Goal: Information Seeking & Learning: Learn about a topic

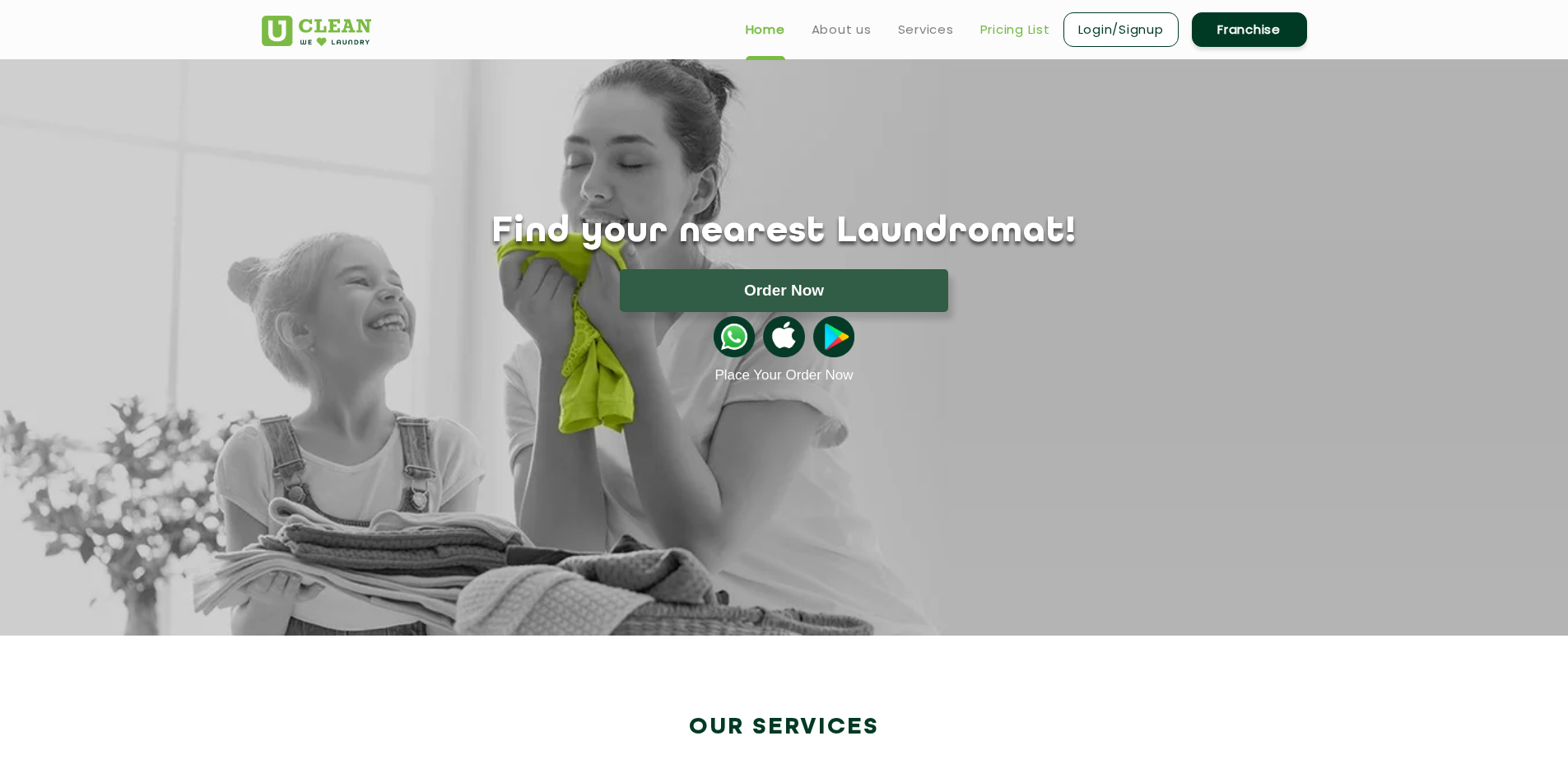
click at [1001, 29] on link "Pricing List" at bounding box center [1015, 29] width 70 height 19
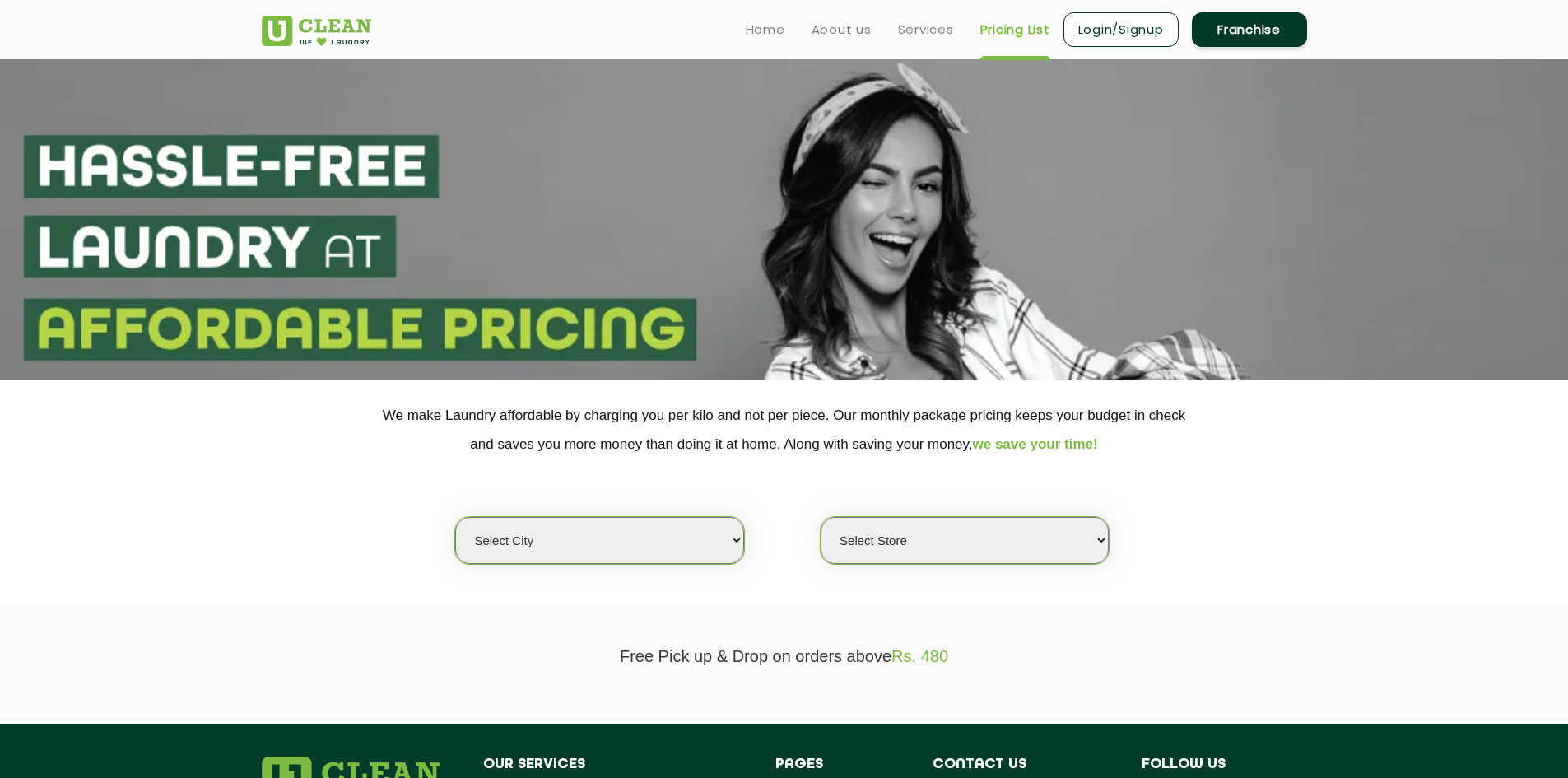
click at [653, 534] on select "Select city [GEOGRAPHIC_DATA] [GEOGRAPHIC_DATA] [GEOGRAPHIC_DATA] [GEOGRAPHIC_D…" at bounding box center [599, 540] width 288 height 47
select select "4"
click at [456, 517] on select "Select city [GEOGRAPHIC_DATA] [GEOGRAPHIC_DATA] [GEOGRAPHIC_DATA] [GEOGRAPHIC_D…" at bounding box center [599, 540] width 288 height 47
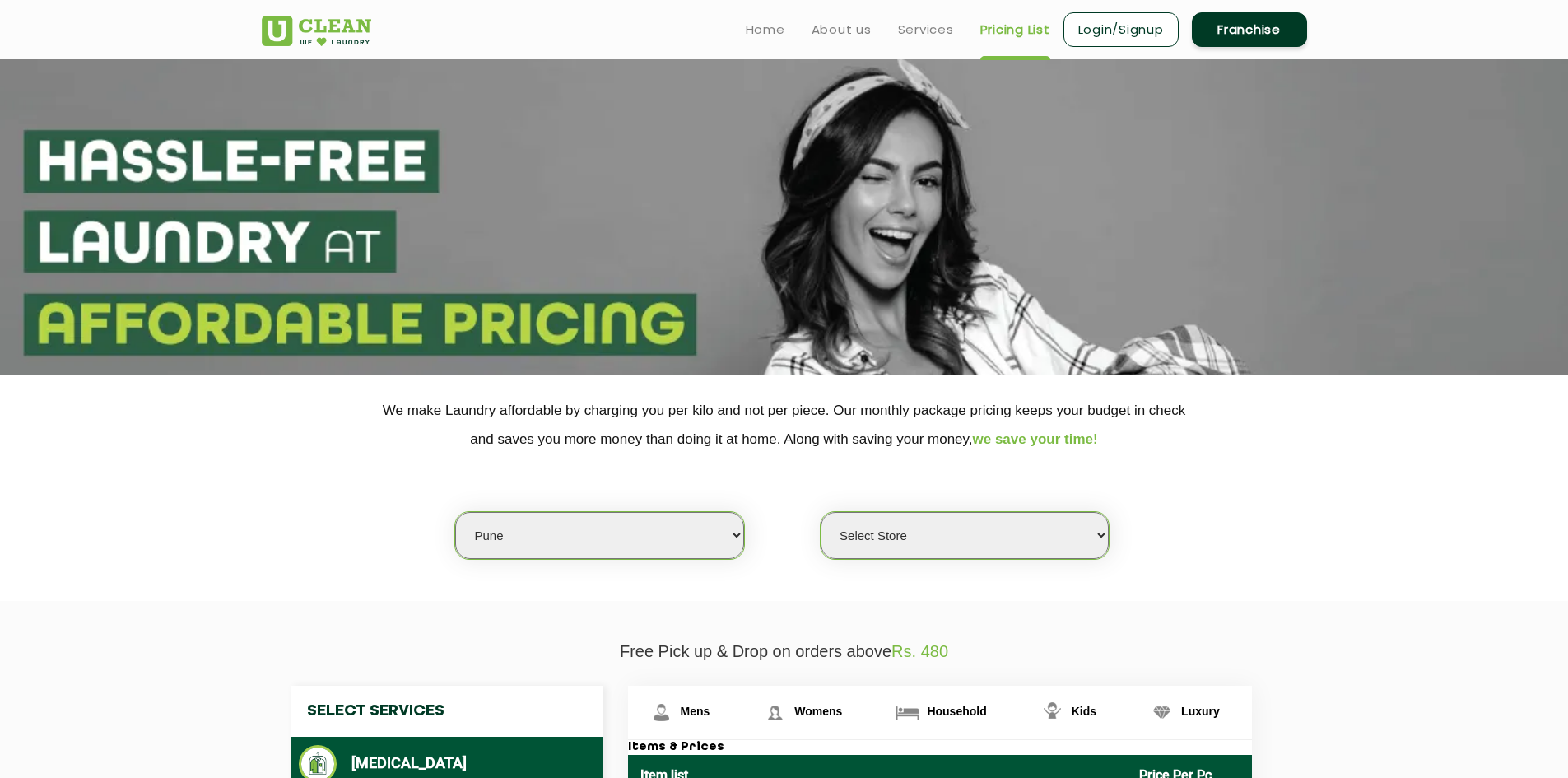
scroll to position [247, 0]
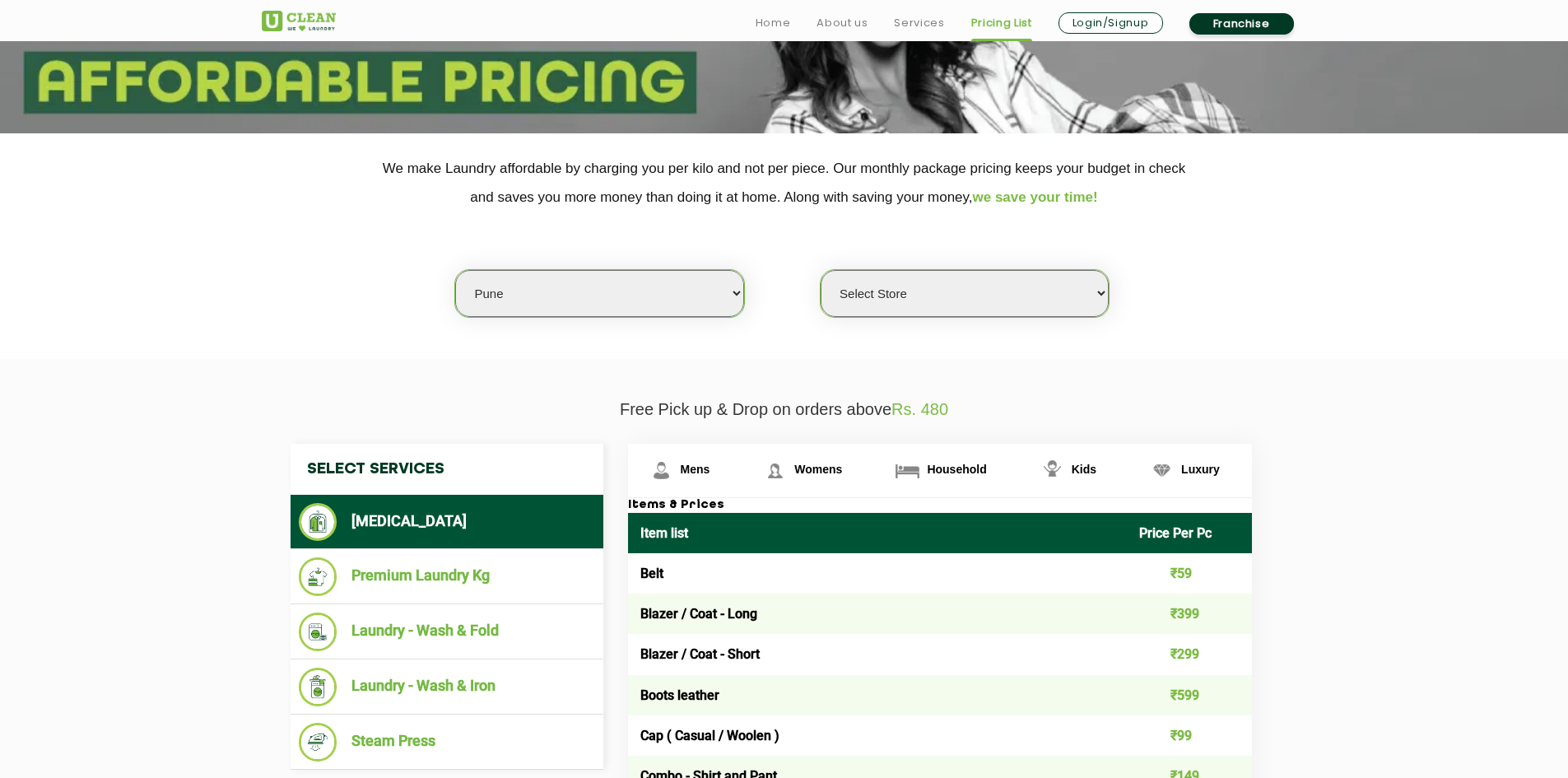
click at [1056, 298] on select "Select Store [GEOGRAPHIC_DATA] [GEOGRAPHIC_DATA] [GEOGRAPHIC_DATA] [GEOGRAPHIC_…" at bounding box center [965, 293] width 288 height 47
select select "277"
click at [821, 270] on select "Select Store [GEOGRAPHIC_DATA] [GEOGRAPHIC_DATA] [GEOGRAPHIC_DATA] [GEOGRAPHIC_…" at bounding box center [965, 293] width 288 height 47
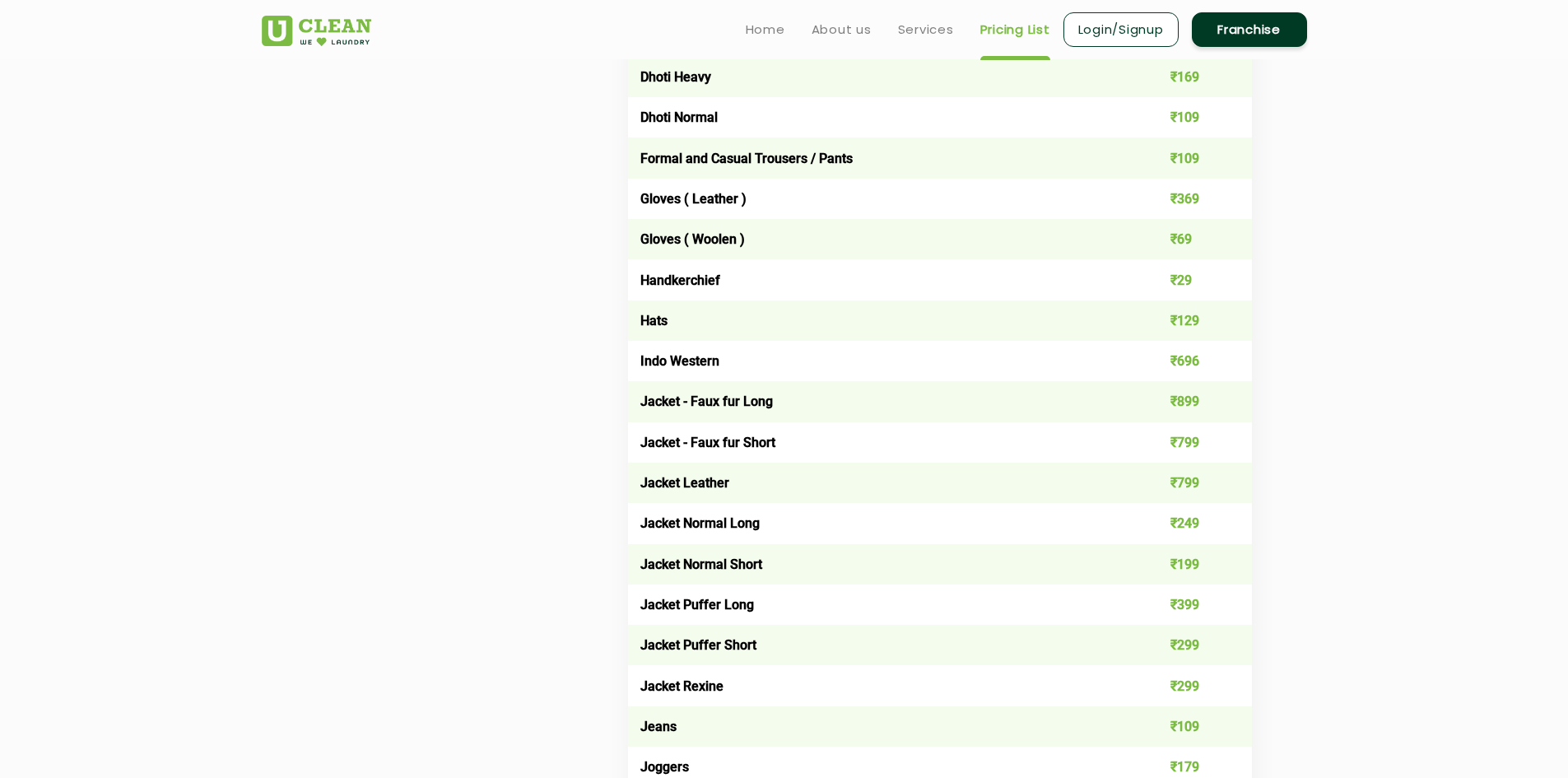
scroll to position [576, 0]
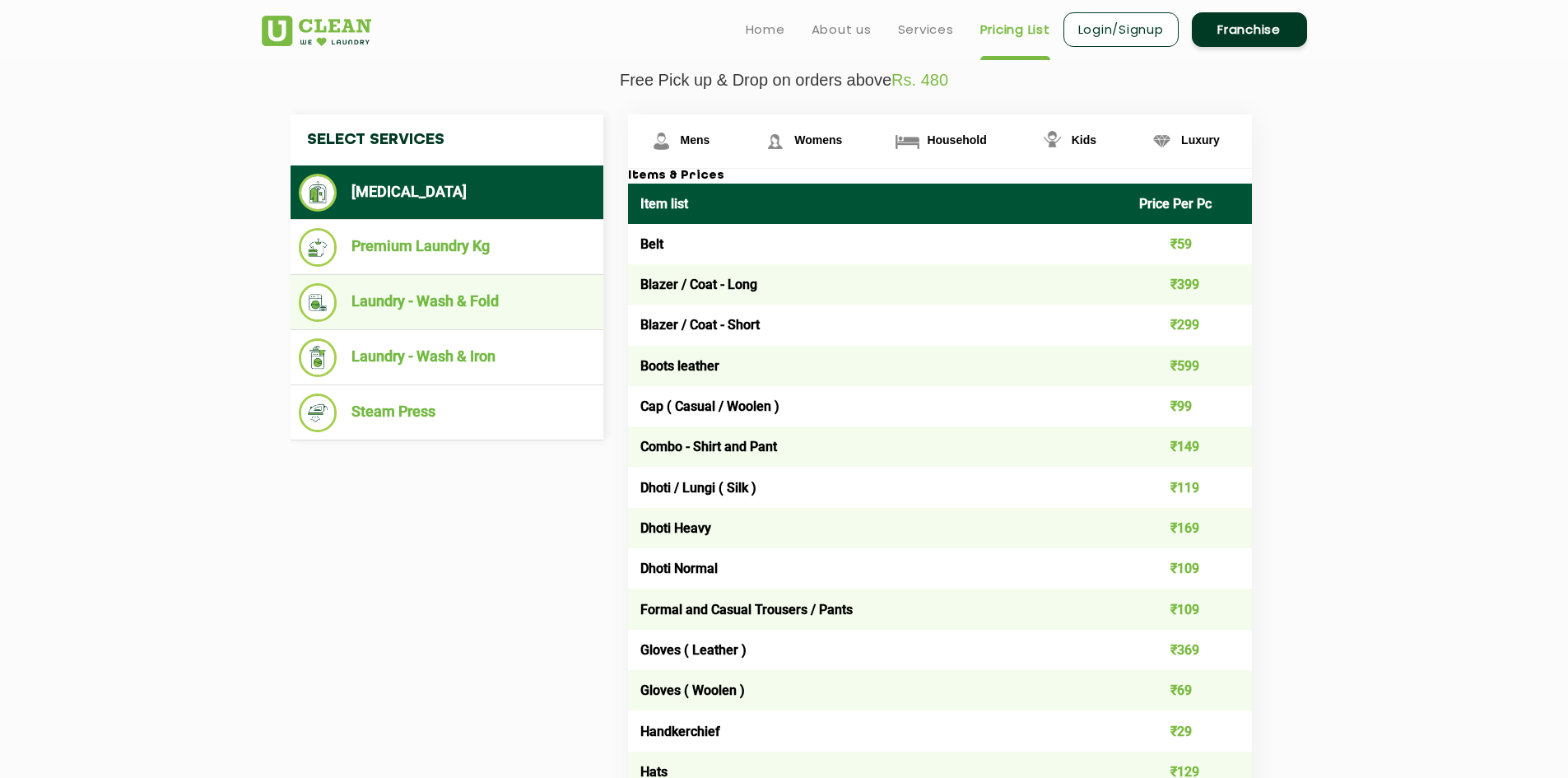
click at [449, 305] on li "Laundry - Wash & Fold" at bounding box center [447, 303] width 297 height 39
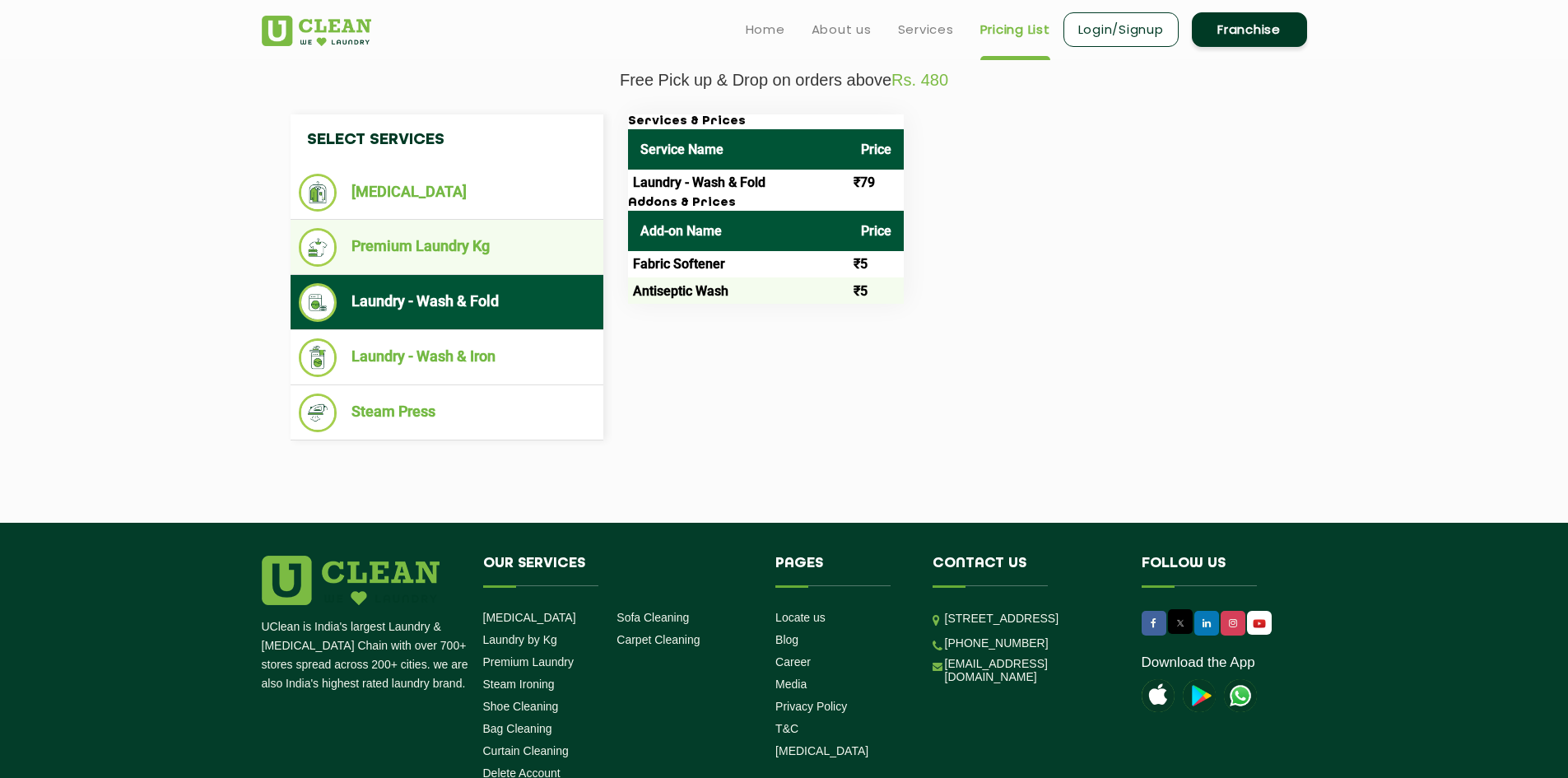
click at [439, 243] on li "Premium Laundry Kg" at bounding box center [447, 247] width 297 height 39
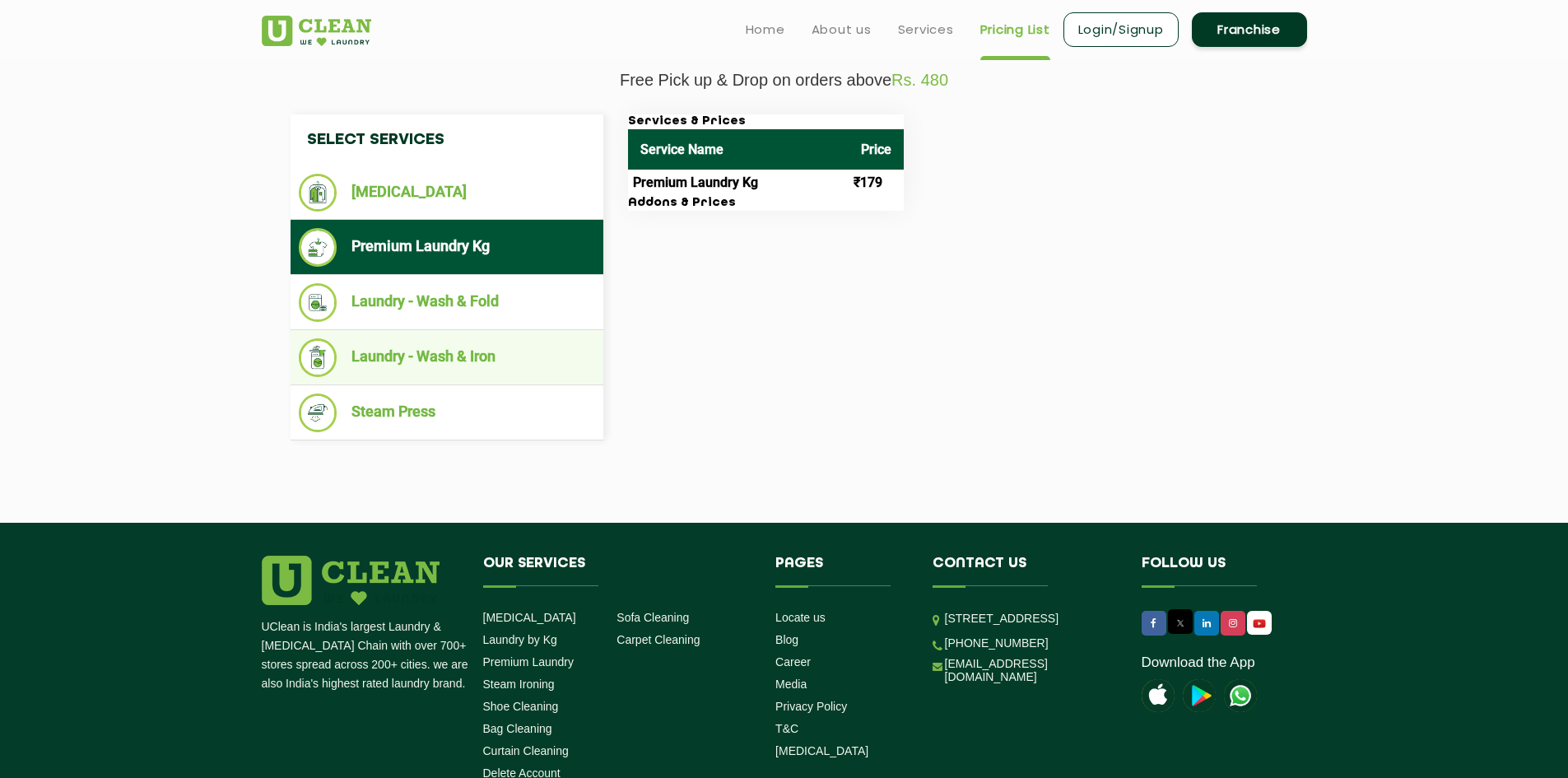
click at [437, 367] on li "Laundry - Wash & Iron" at bounding box center [447, 358] width 297 height 39
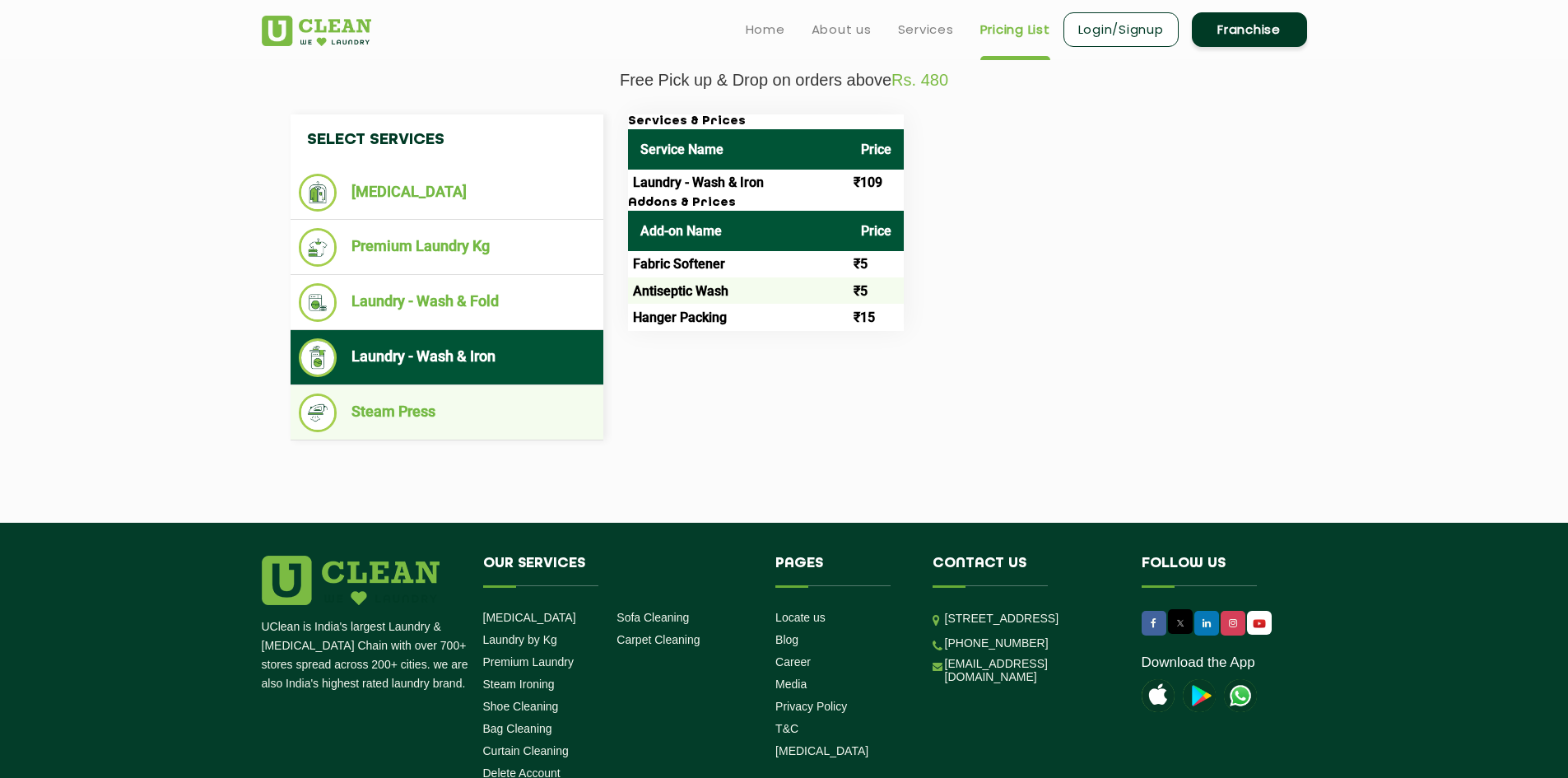
click at [424, 423] on li "Steam Press" at bounding box center [447, 413] width 297 height 39
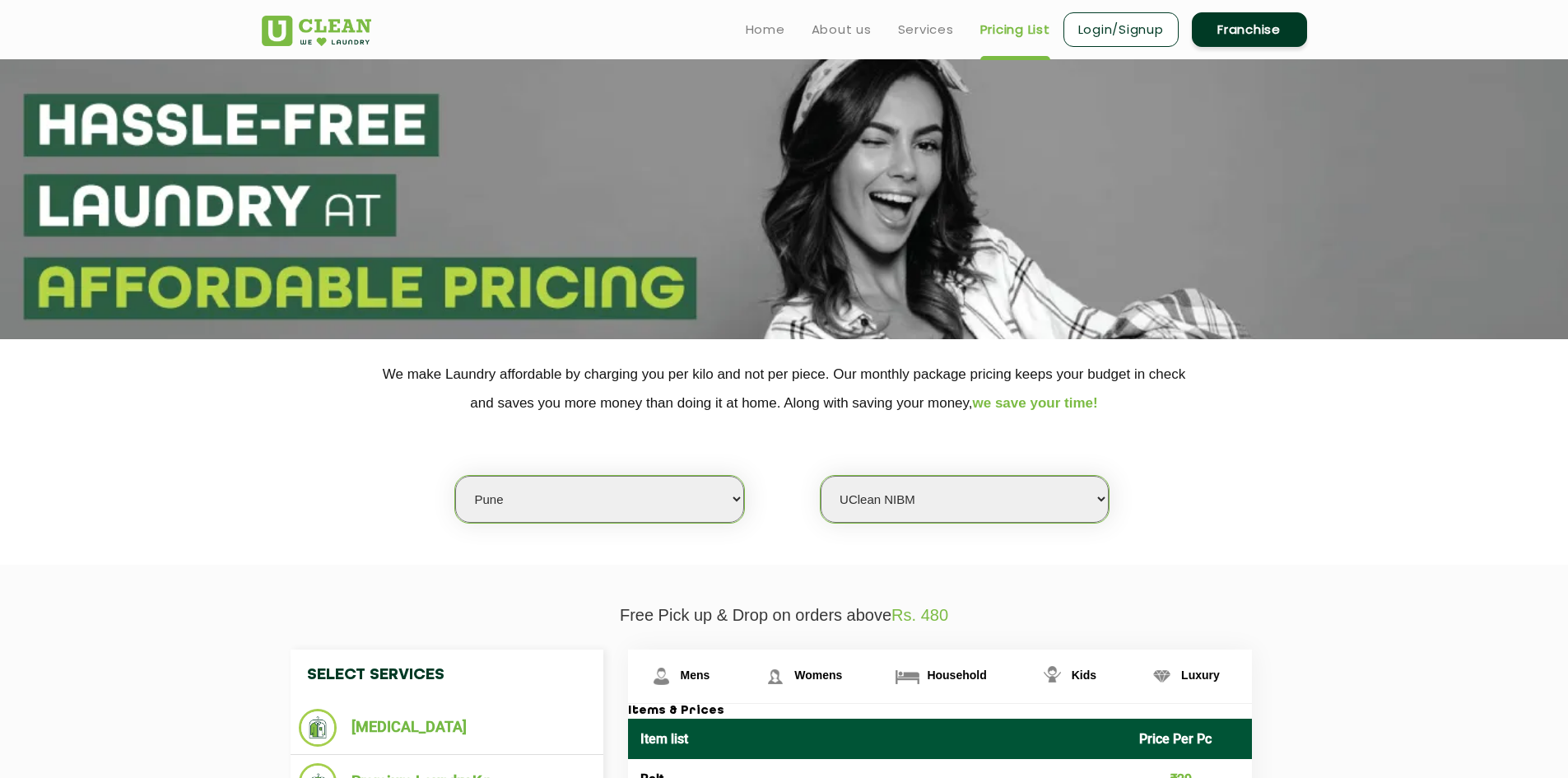
scroll to position [0, 0]
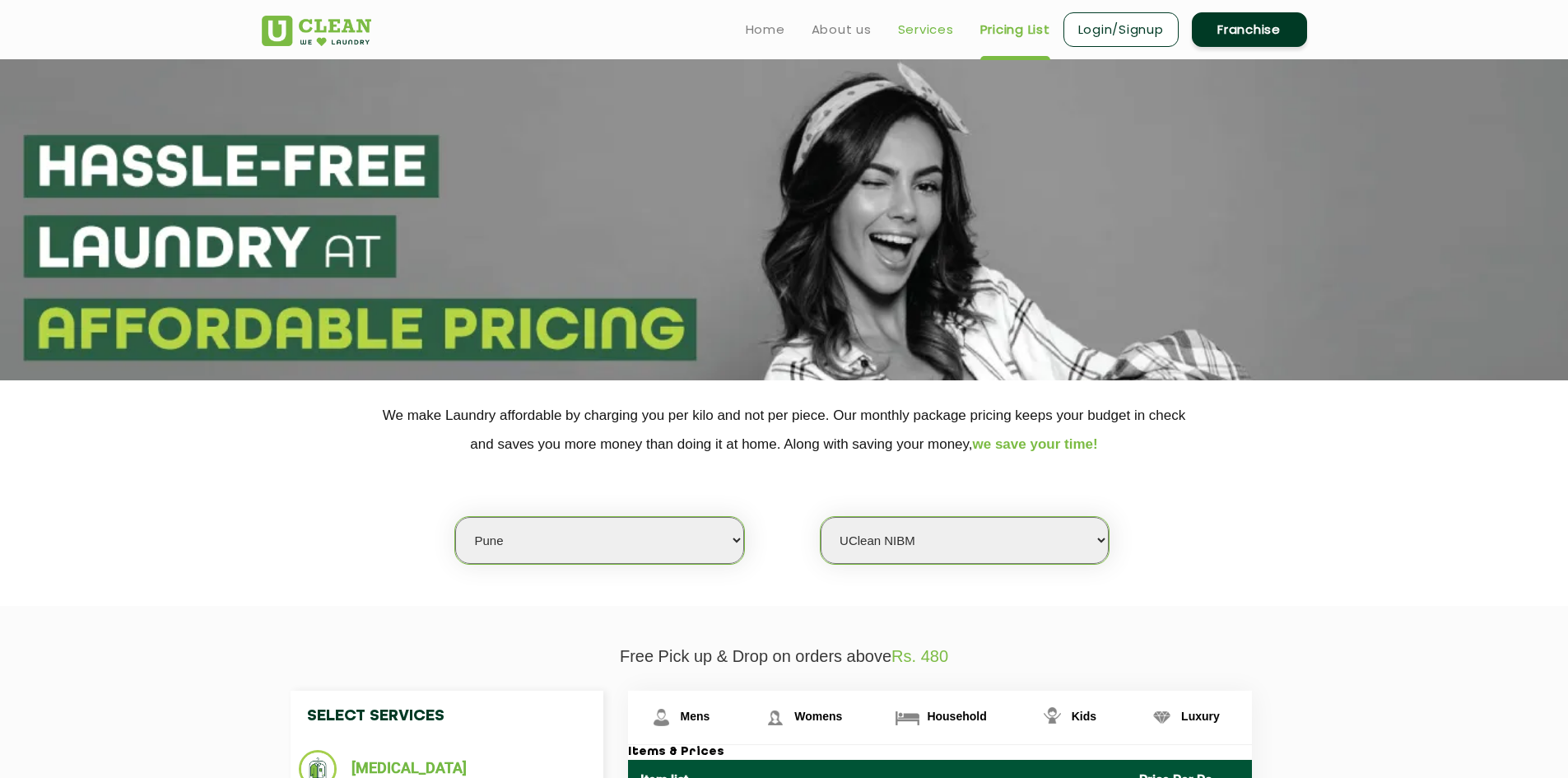
click at [920, 30] on link "Services" at bounding box center [926, 29] width 56 height 19
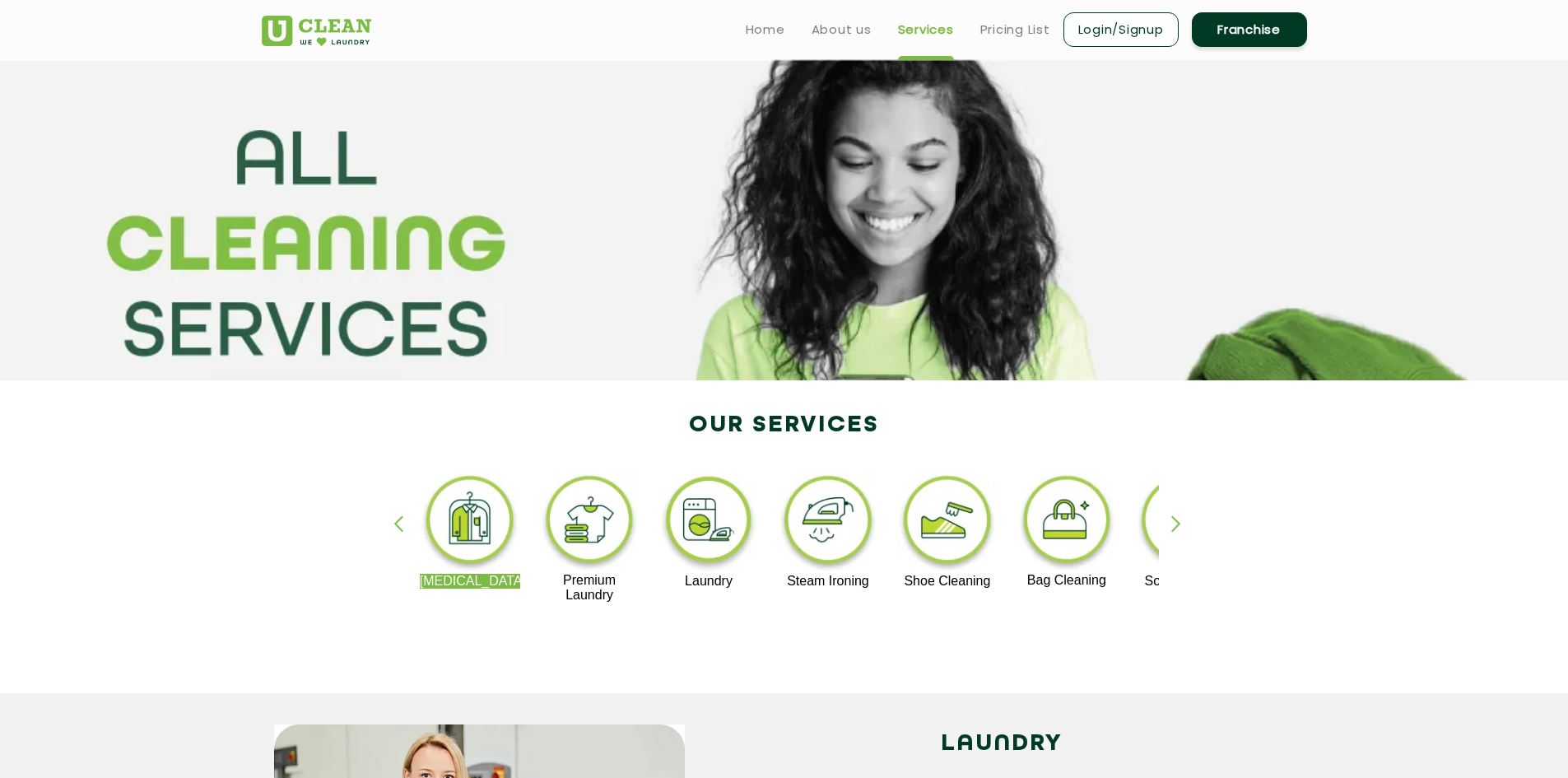
click at [730, 524] on img at bounding box center [709, 523] width 101 height 102
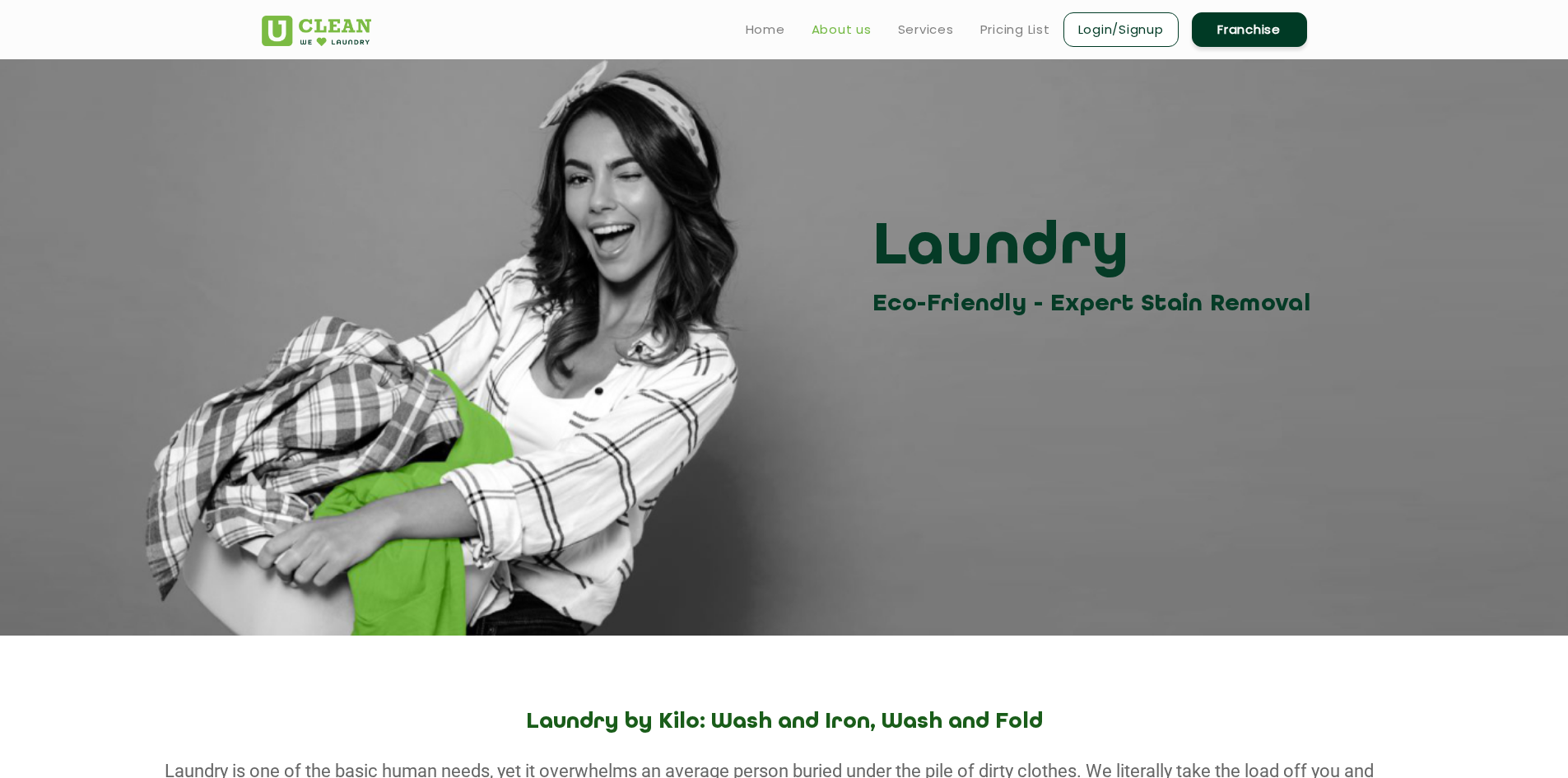
click at [859, 26] on link "About us" at bounding box center [842, 29] width 60 height 19
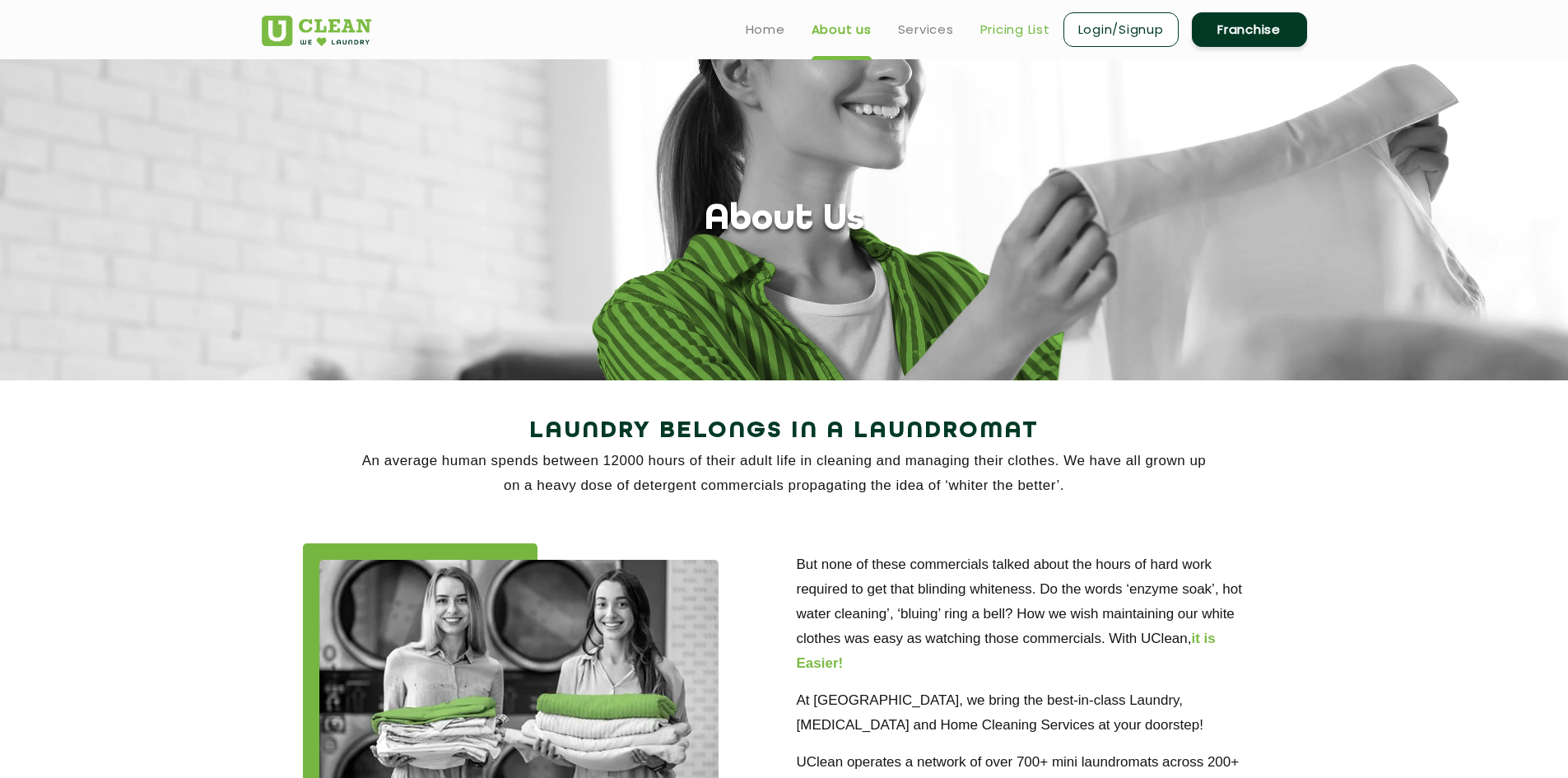
click at [1028, 32] on link "Pricing List" at bounding box center [1015, 29] width 70 height 19
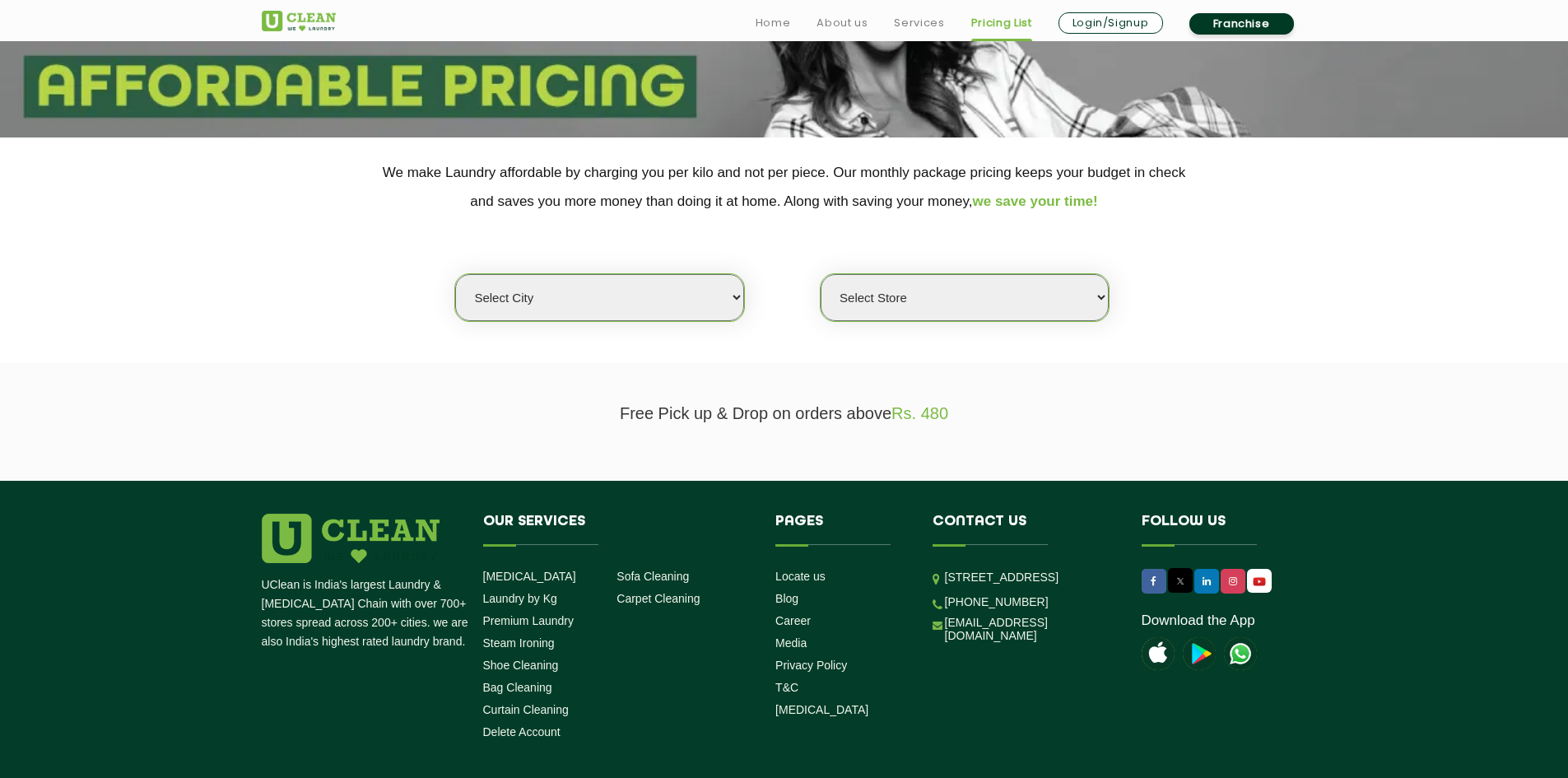
scroll to position [247, 0]
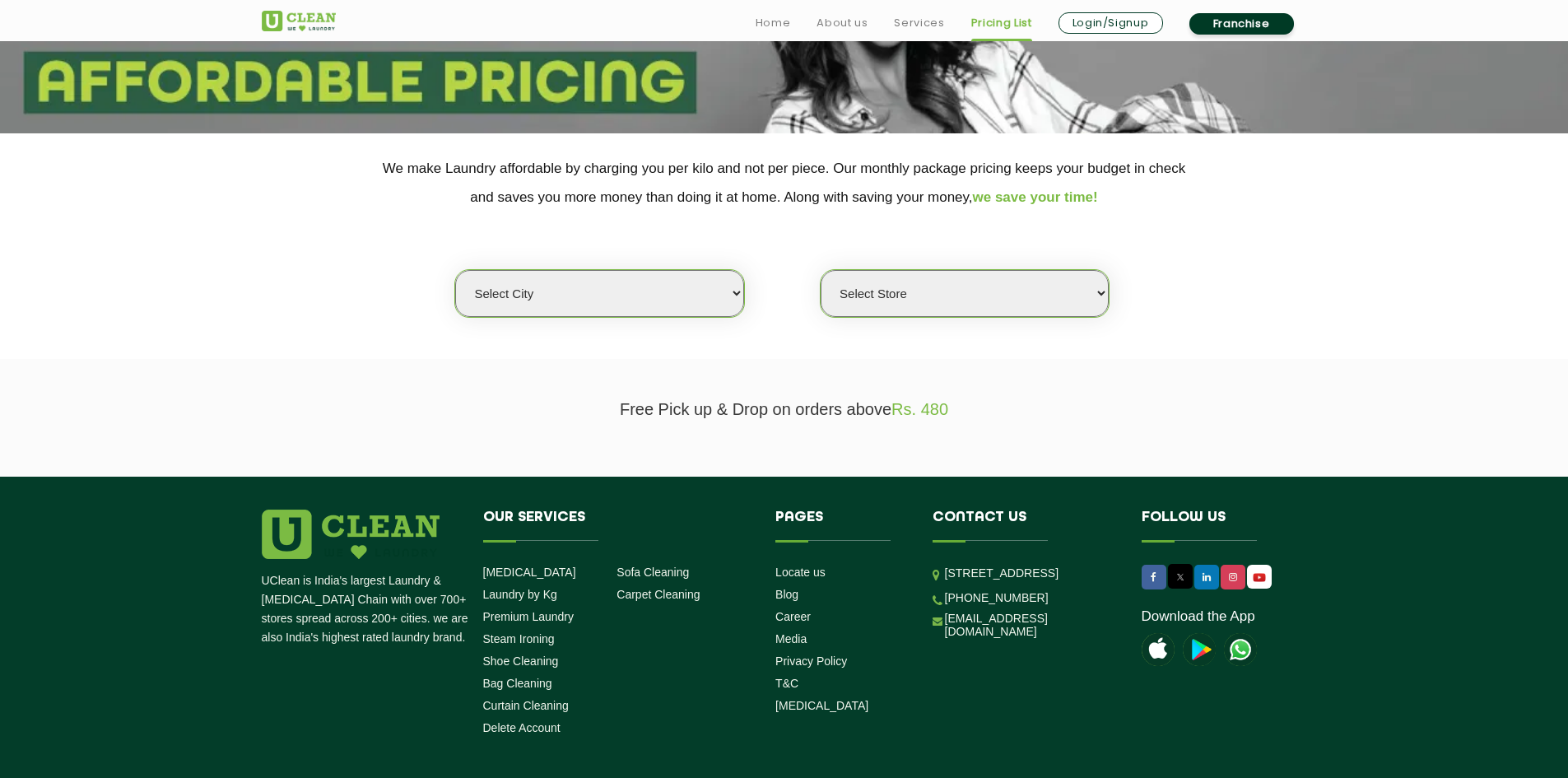
click at [729, 306] on select "Select city [GEOGRAPHIC_DATA] [GEOGRAPHIC_DATA] [GEOGRAPHIC_DATA] [GEOGRAPHIC_D…" at bounding box center [599, 293] width 288 height 47
select select "4"
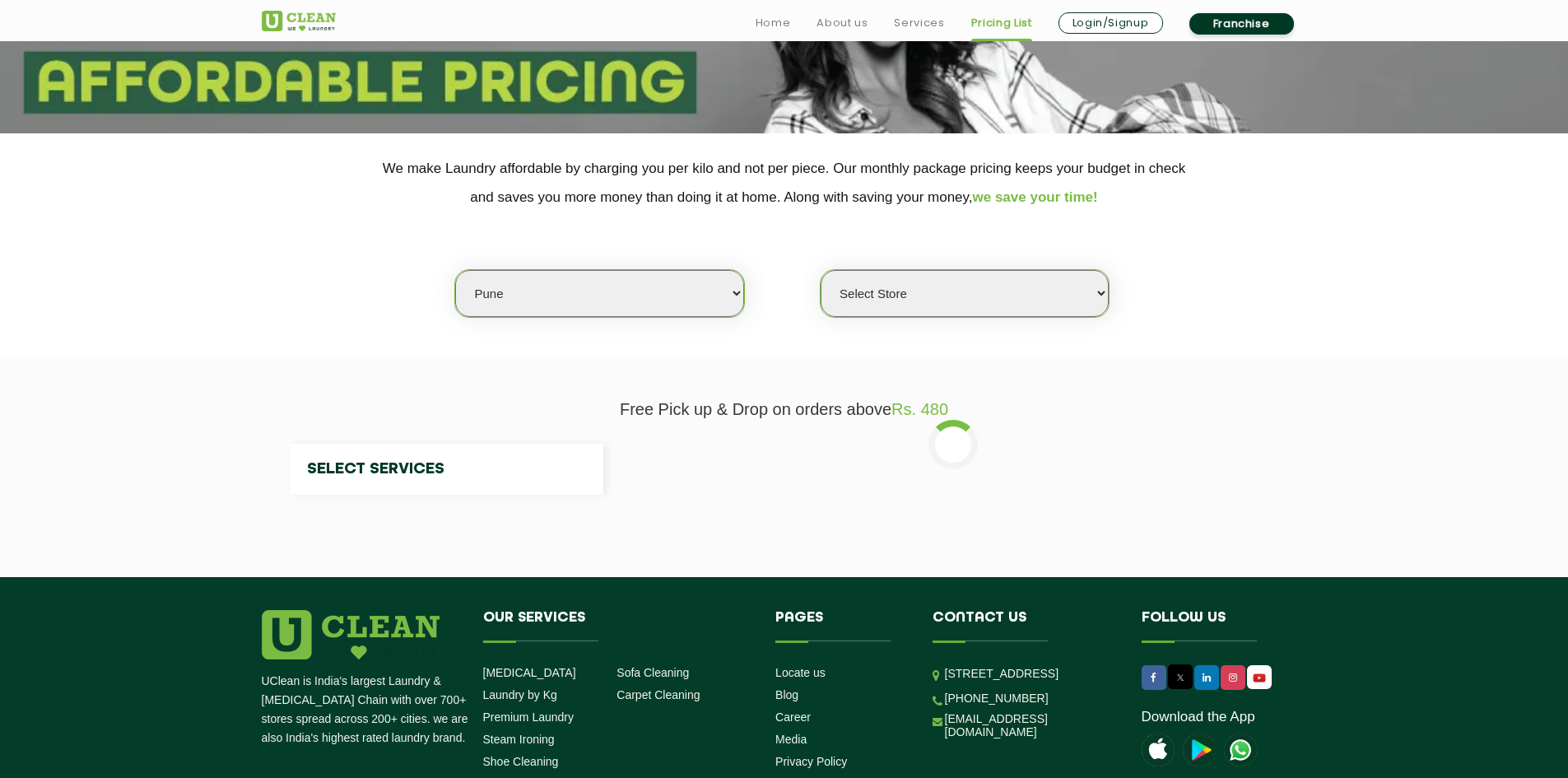
select select "0"
